Goal: Information Seeking & Learning: Learn about a topic

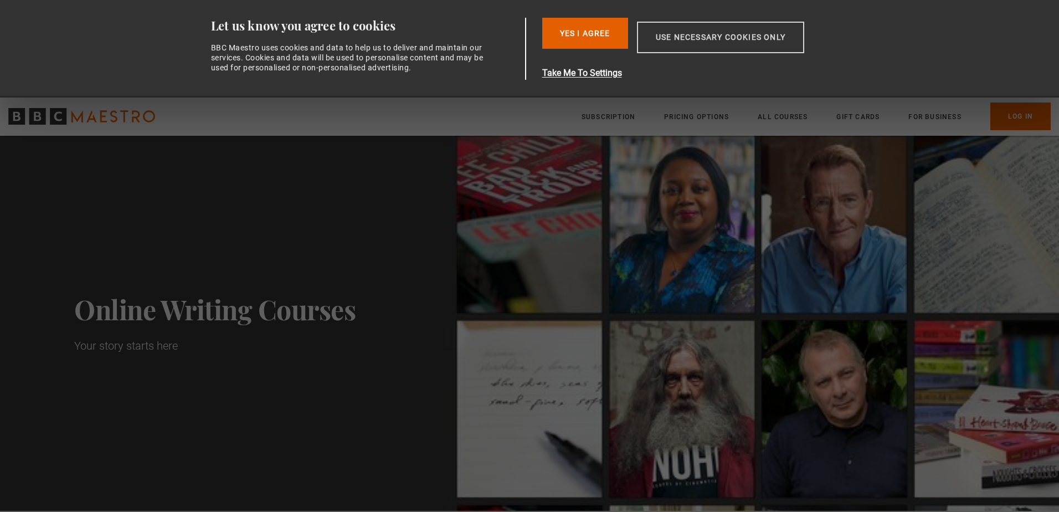
click at [683, 35] on button "Use necessary cookies only" at bounding box center [720, 38] width 167 height 32
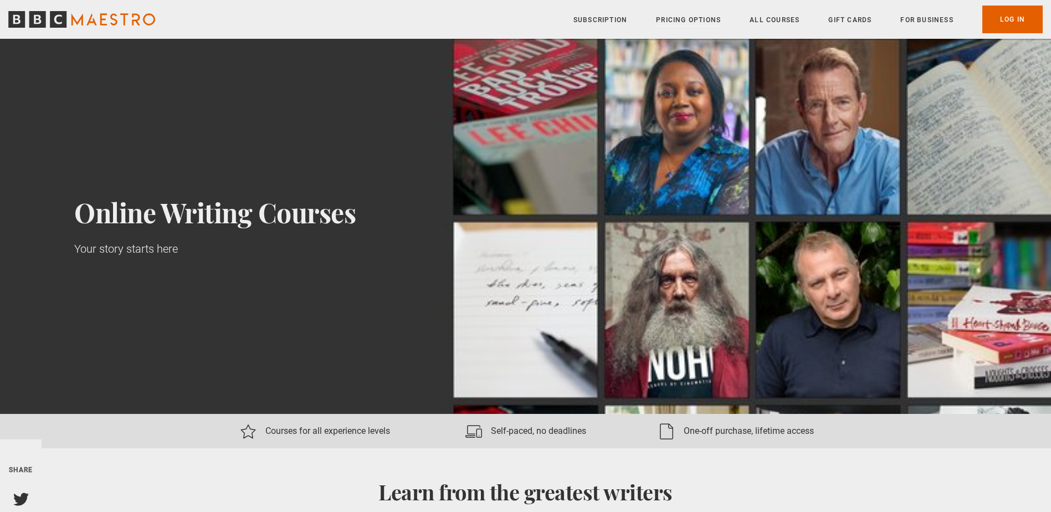
click at [664, 14] on link "Pricing Options" at bounding box center [688, 19] width 65 height 11
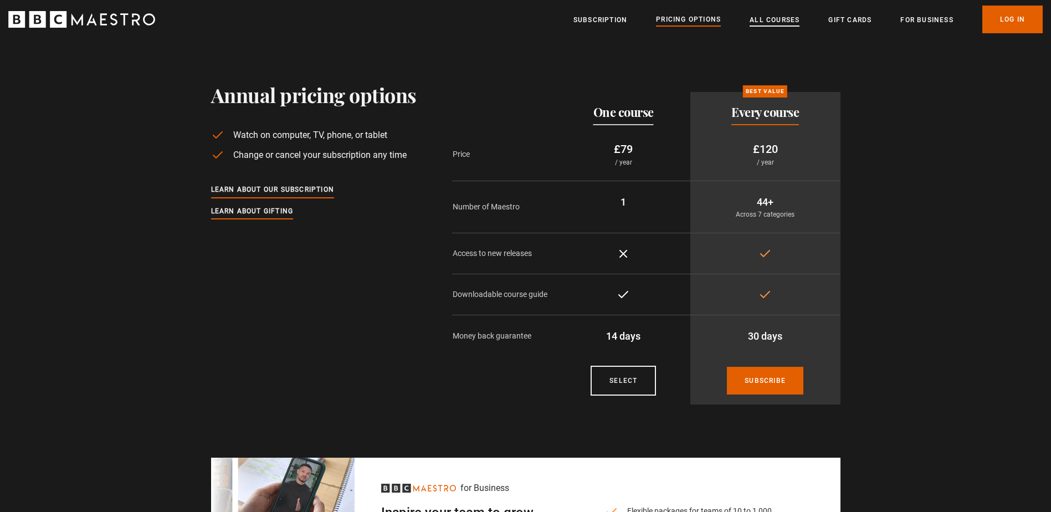
click at [766, 23] on link "All Courses" at bounding box center [774, 19] width 50 height 11
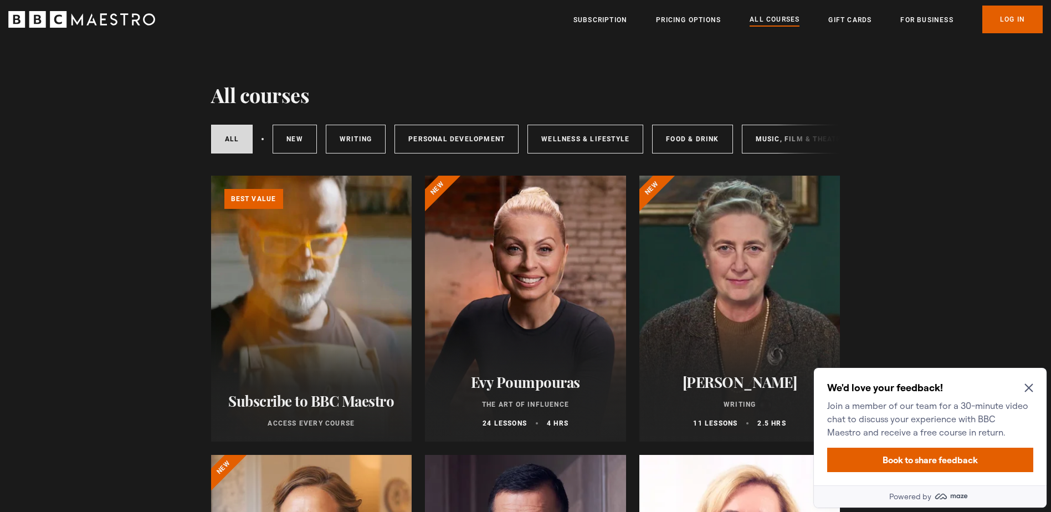
click at [1028, 389] on icon "Close Maze Prompt" at bounding box center [1028, 388] width 8 height 8
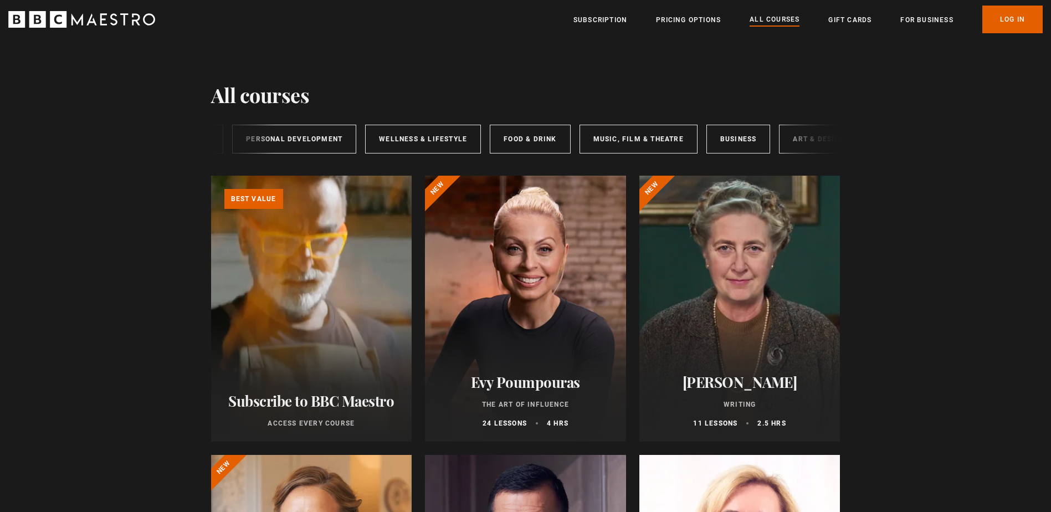
scroll to position [0, 184]
